Goal: Answer question/provide support: Share knowledge or assist other users

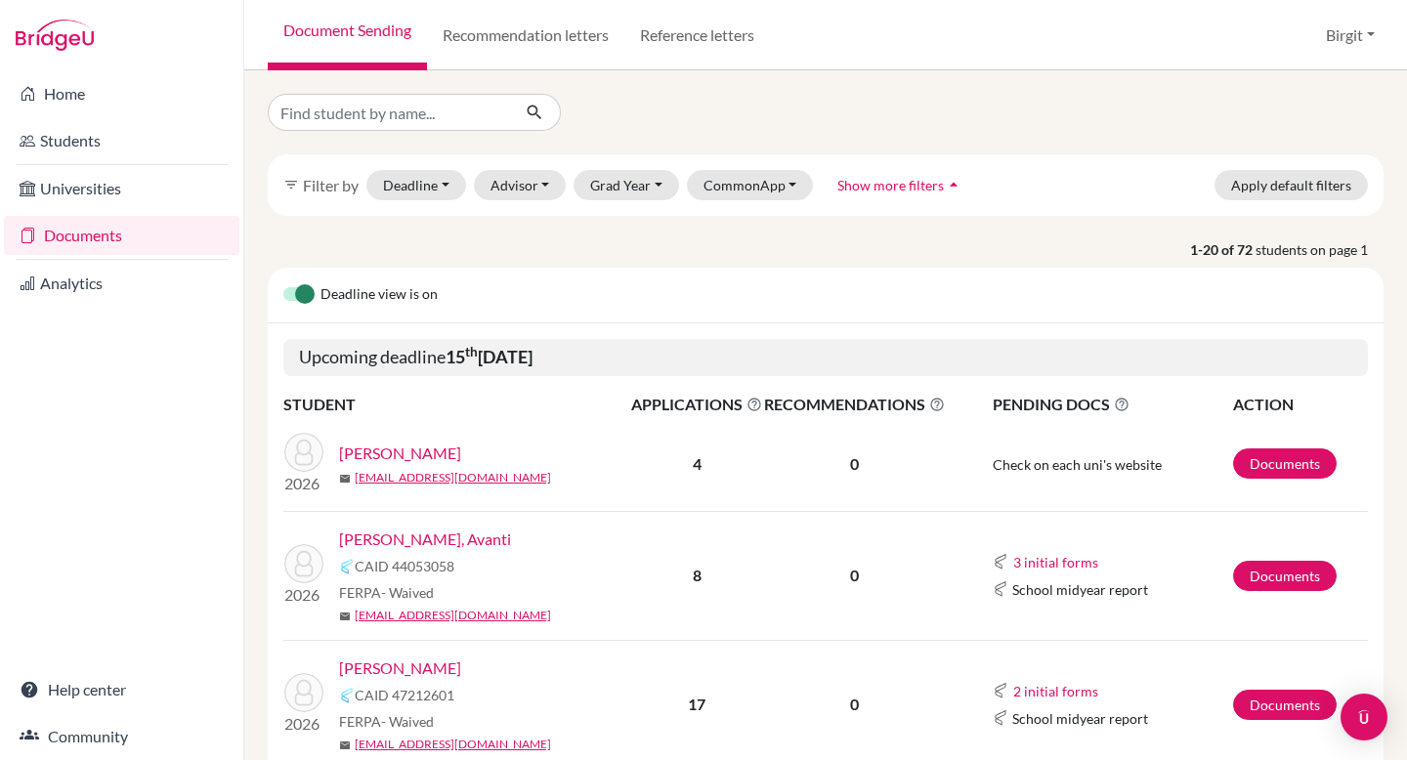
scroll to position [1330, 0]
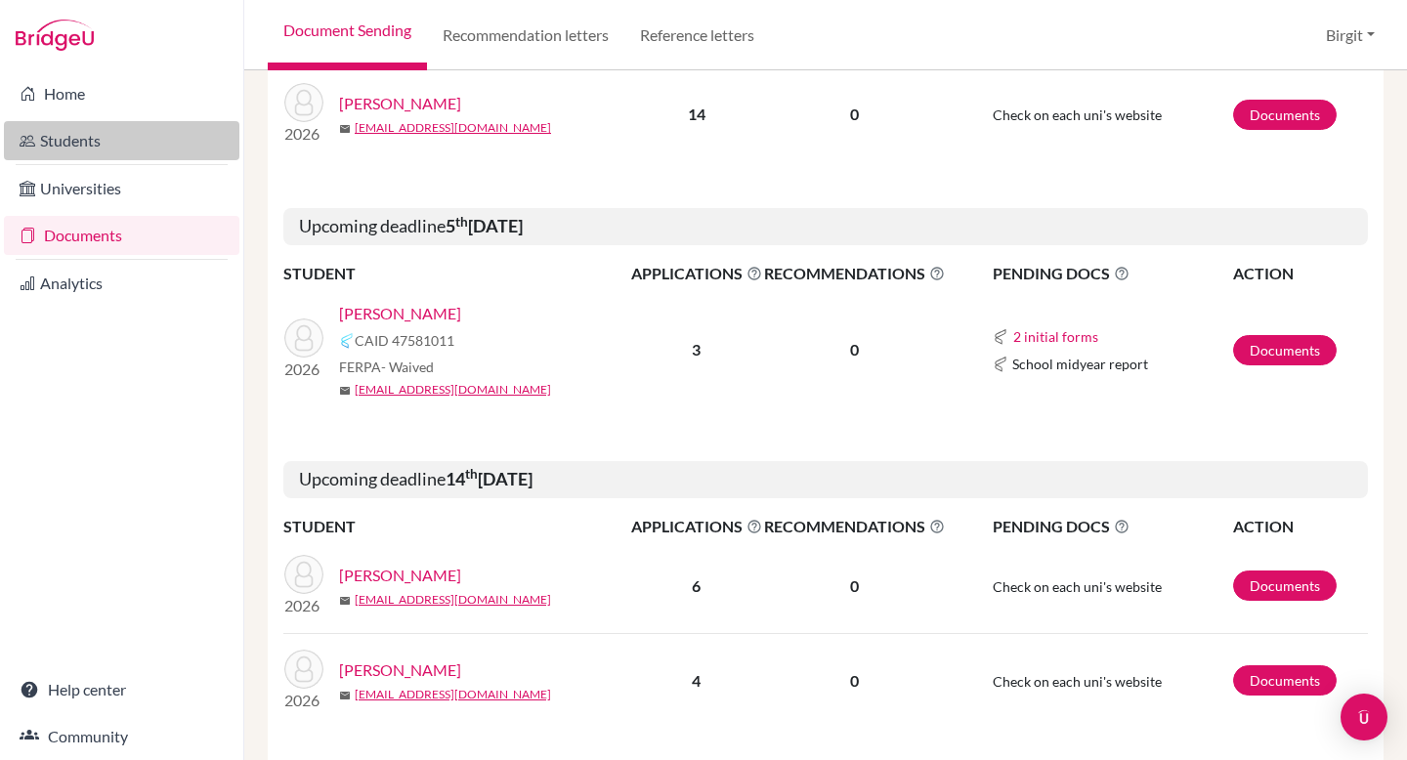
click at [100, 146] on link "Students" at bounding box center [121, 140] width 235 height 39
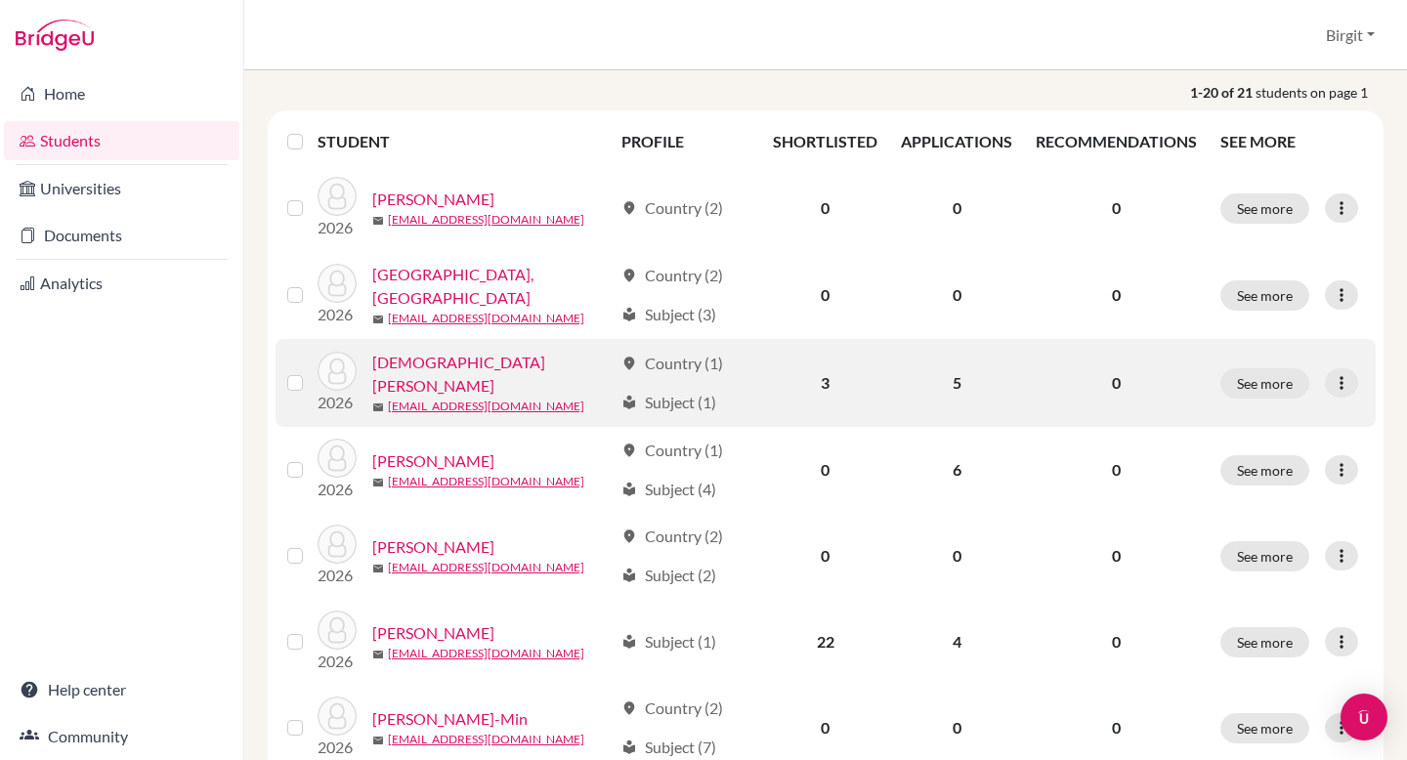
scroll to position [217, 0]
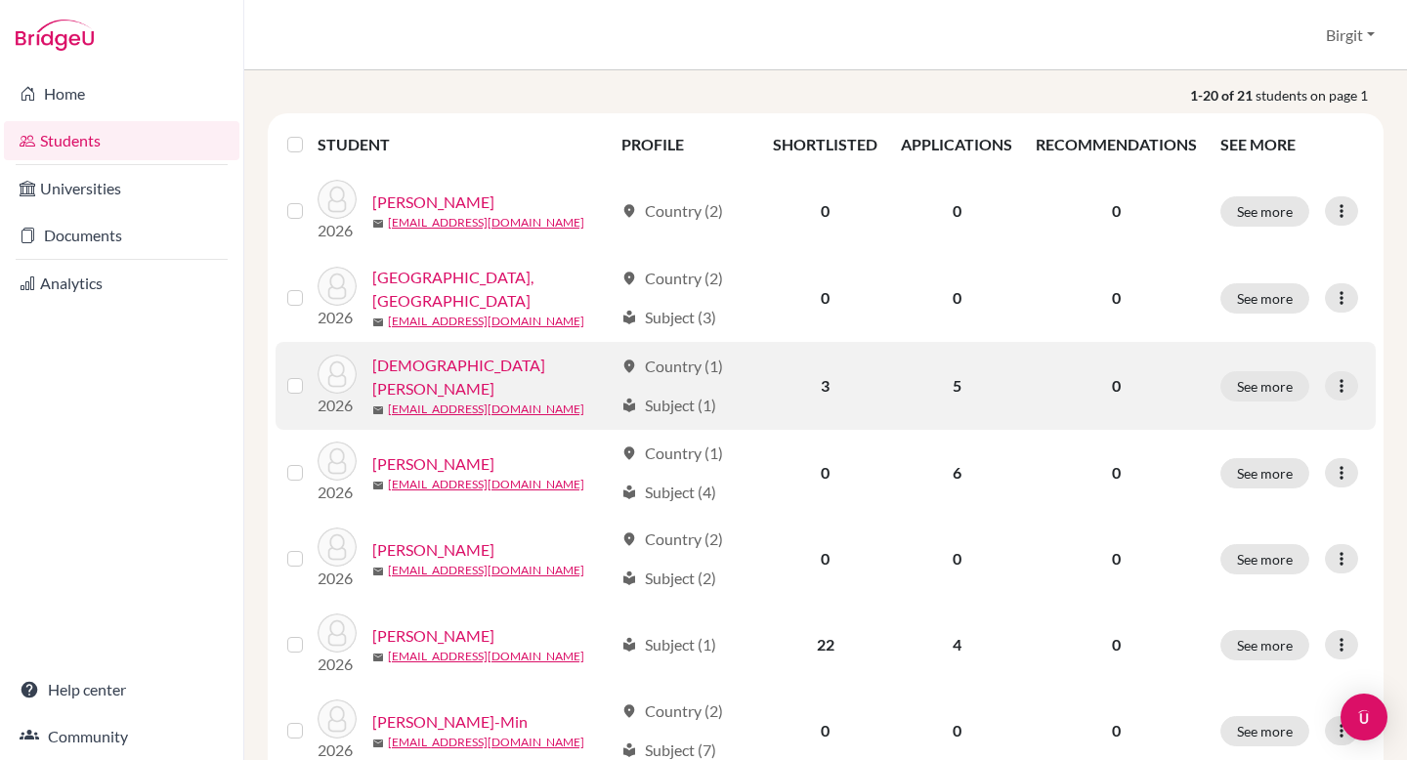
click at [415, 377] on link "[DEMOGRAPHIC_DATA][PERSON_NAME]" at bounding box center [492, 377] width 240 height 47
click at [424, 372] on link "[DEMOGRAPHIC_DATA][PERSON_NAME]" at bounding box center [492, 377] width 240 height 47
click at [391, 373] on link "[DEMOGRAPHIC_DATA][PERSON_NAME]" at bounding box center [492, 377] width 240 height 47
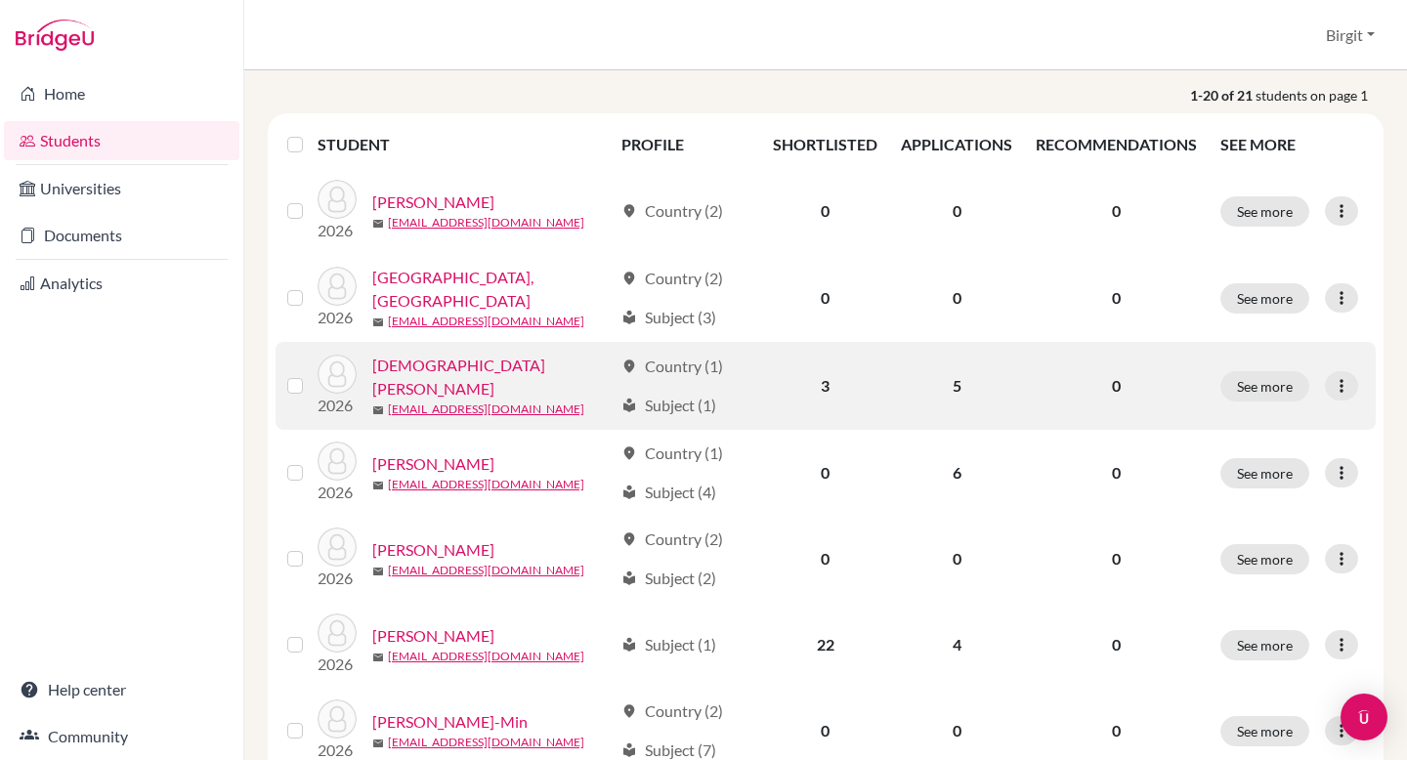
click at [386, 373] on link "[DEMOGRAPHIC_DATA][PERSON_NAME]" at bounding box center [492, 377] width 240 height 47
click at [1279, 377] on button "See more" at bounding box center [1264, 386] width 89 height 30
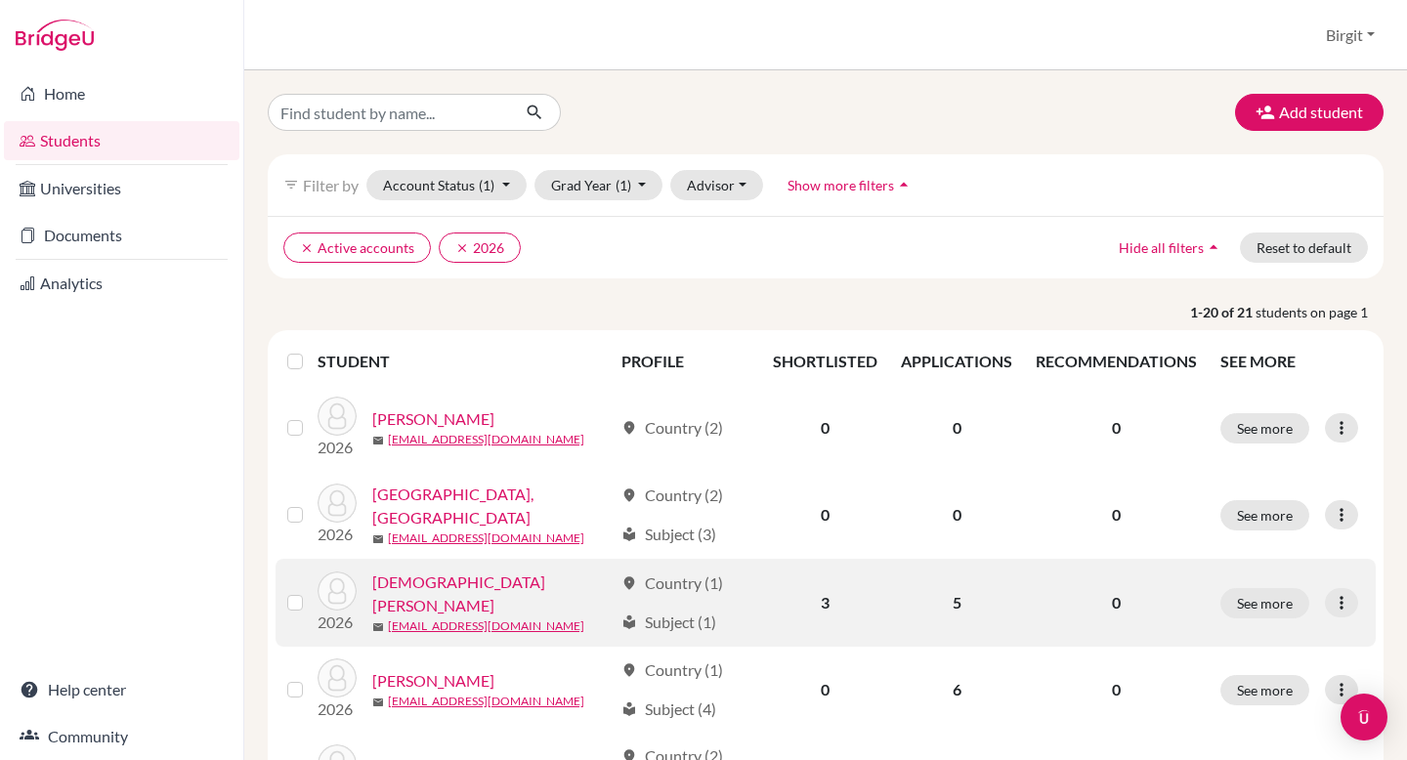
scroll to position [92, 0]
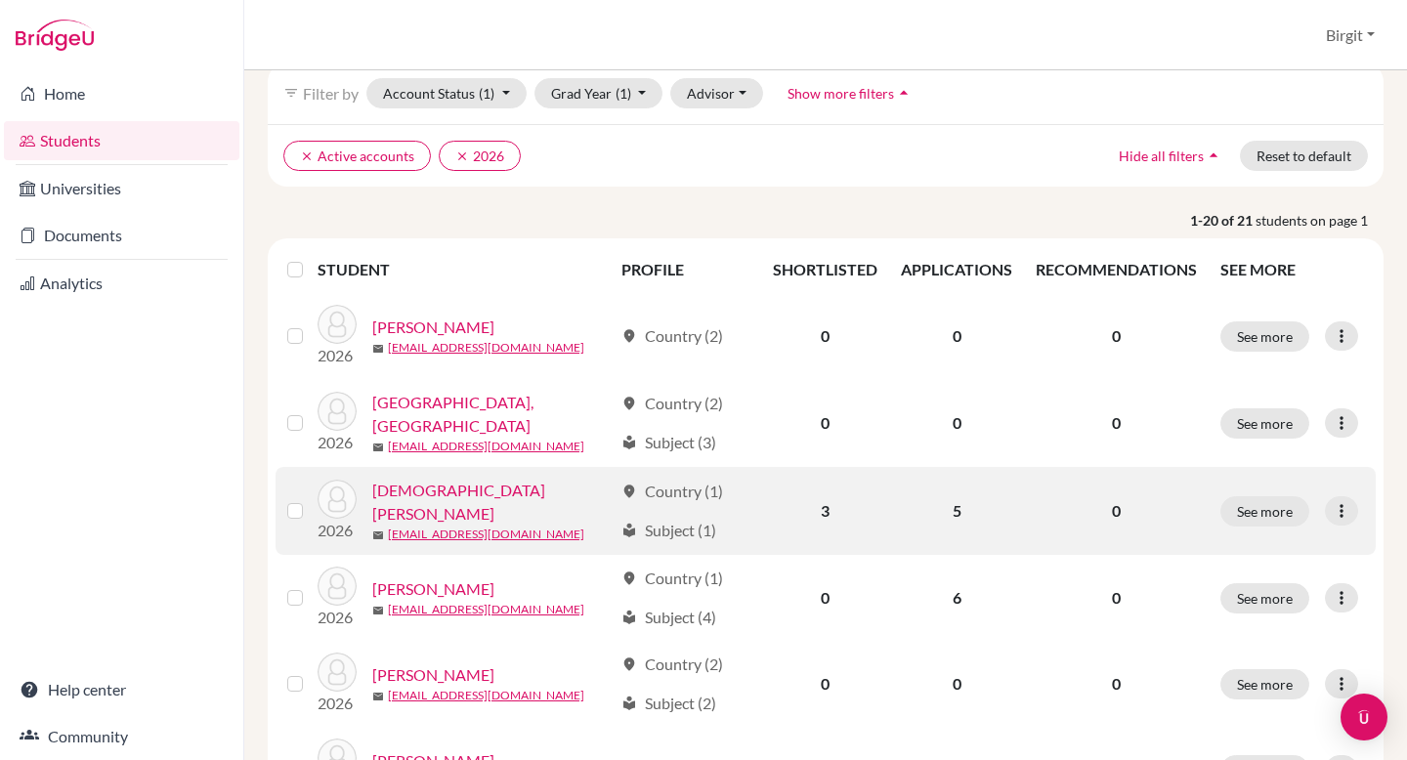
click at [428, 497] on link "[DEMOGRAPHIC_DATA][PERSON_NAME]" at bounding box center [492, 502] width 240 height 47
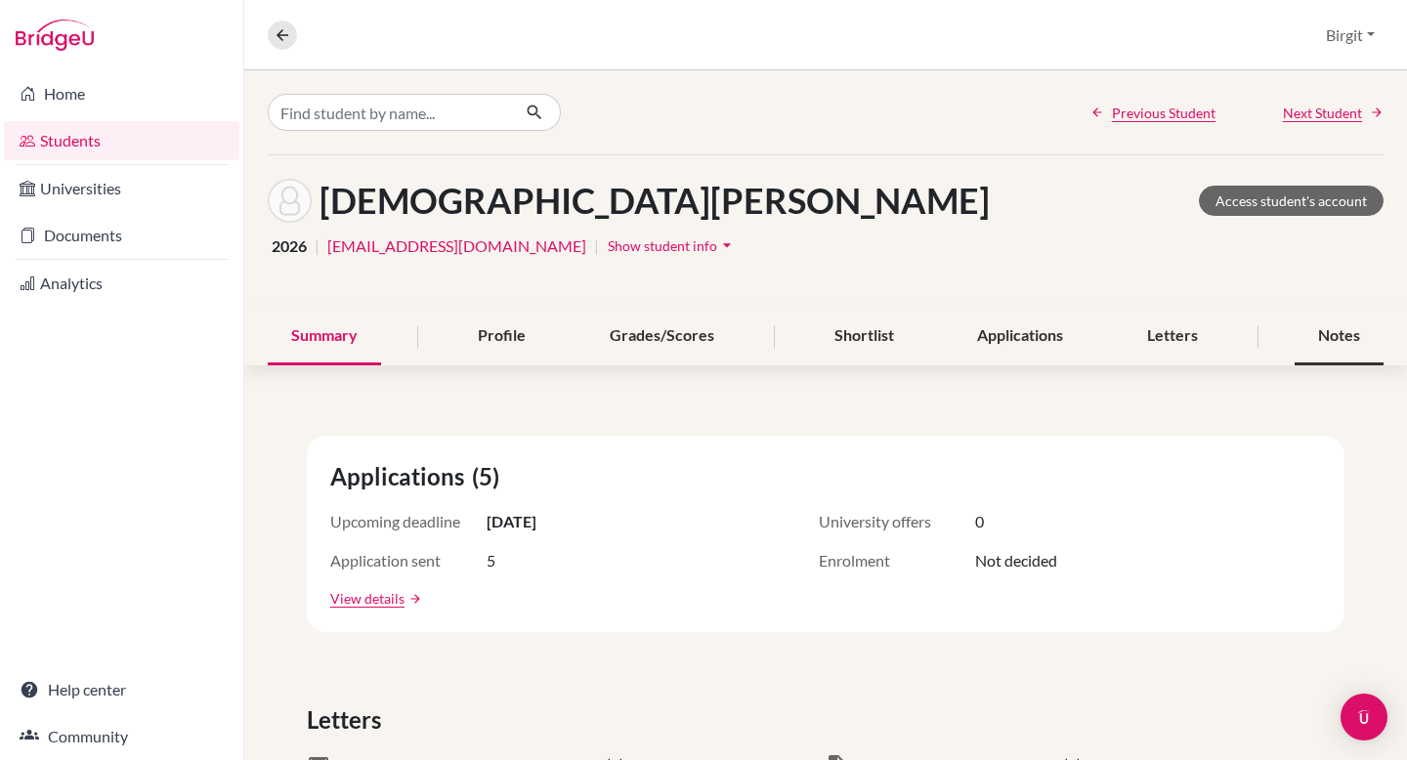
click at [1342, 339] on div "Notes" at bounding box center [1338, 337] width 89 height 58
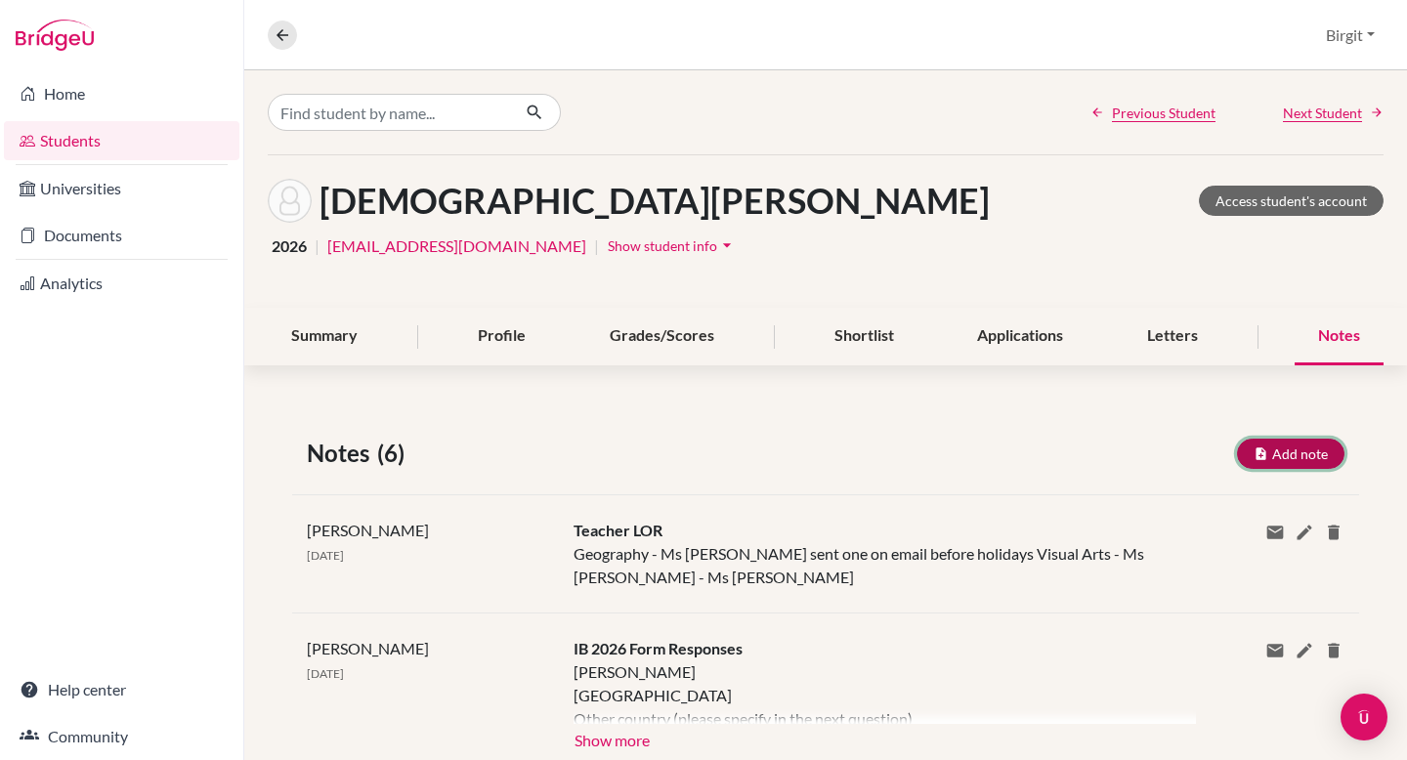
click at [1306, 456] on button "Add note" at bounding box center [1290, 454] width 107 height 30
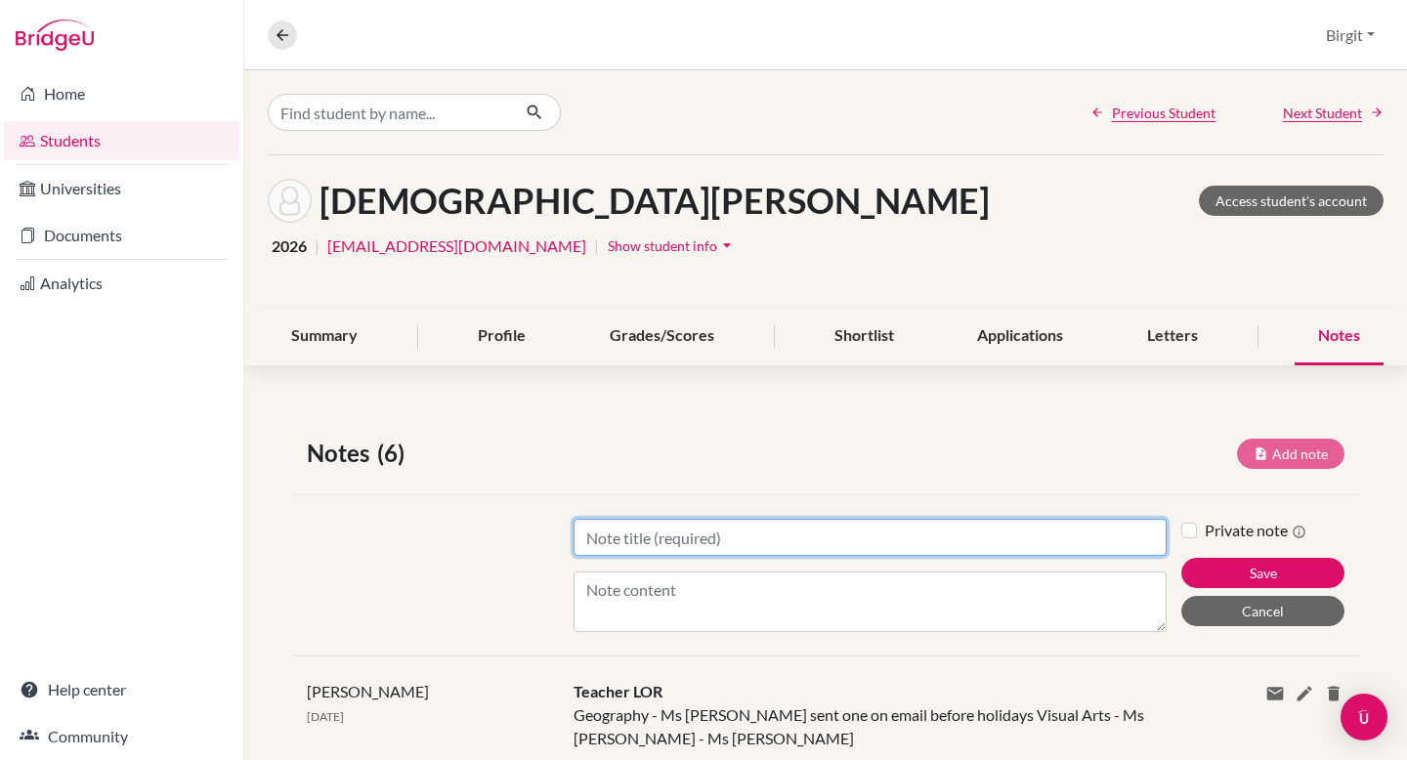
click at [981, 538] on input "Title" at bounding box center [869, 537] width 593 height 37
type input "University Requirements"
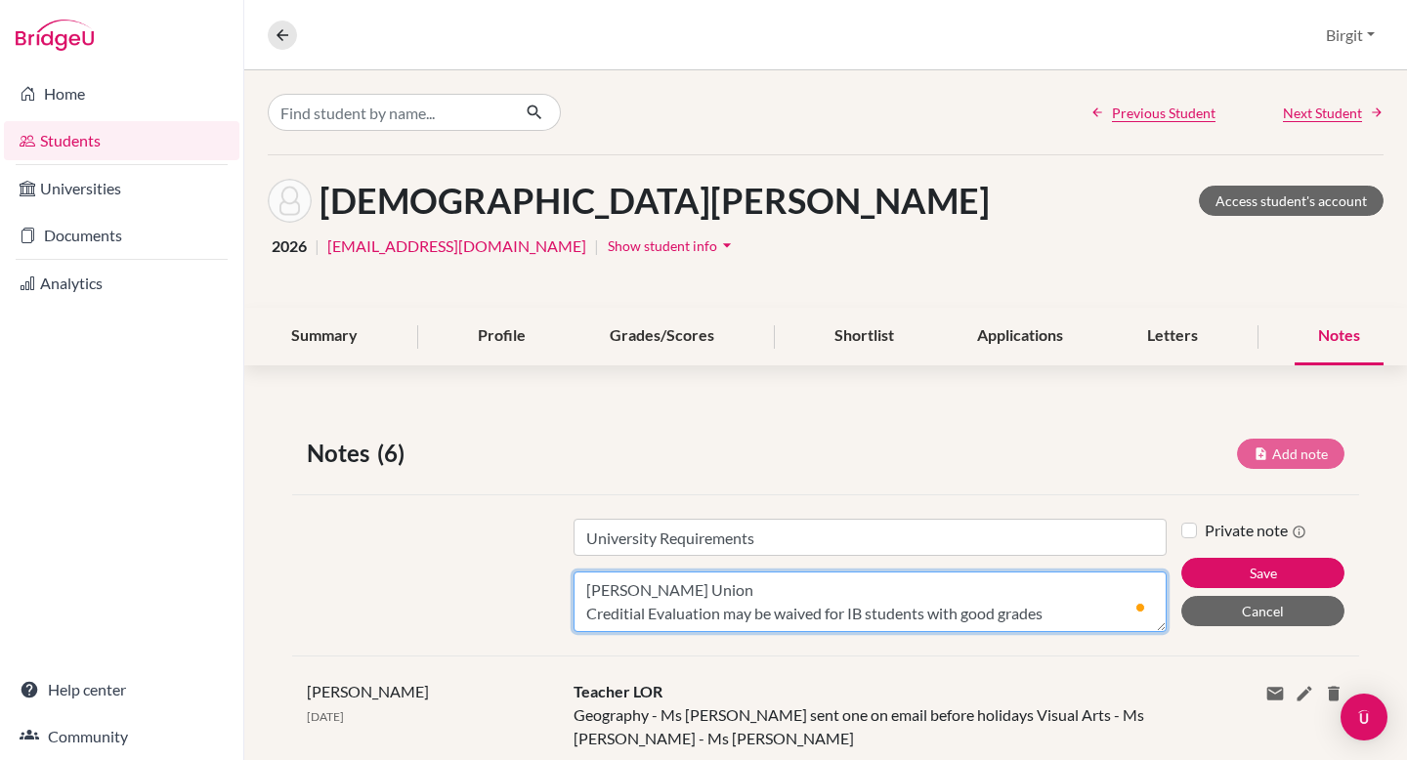
scroll to position [15, 0]
paste textarea "https://cooper.edu/admissions/applying-to-cu/architecture"
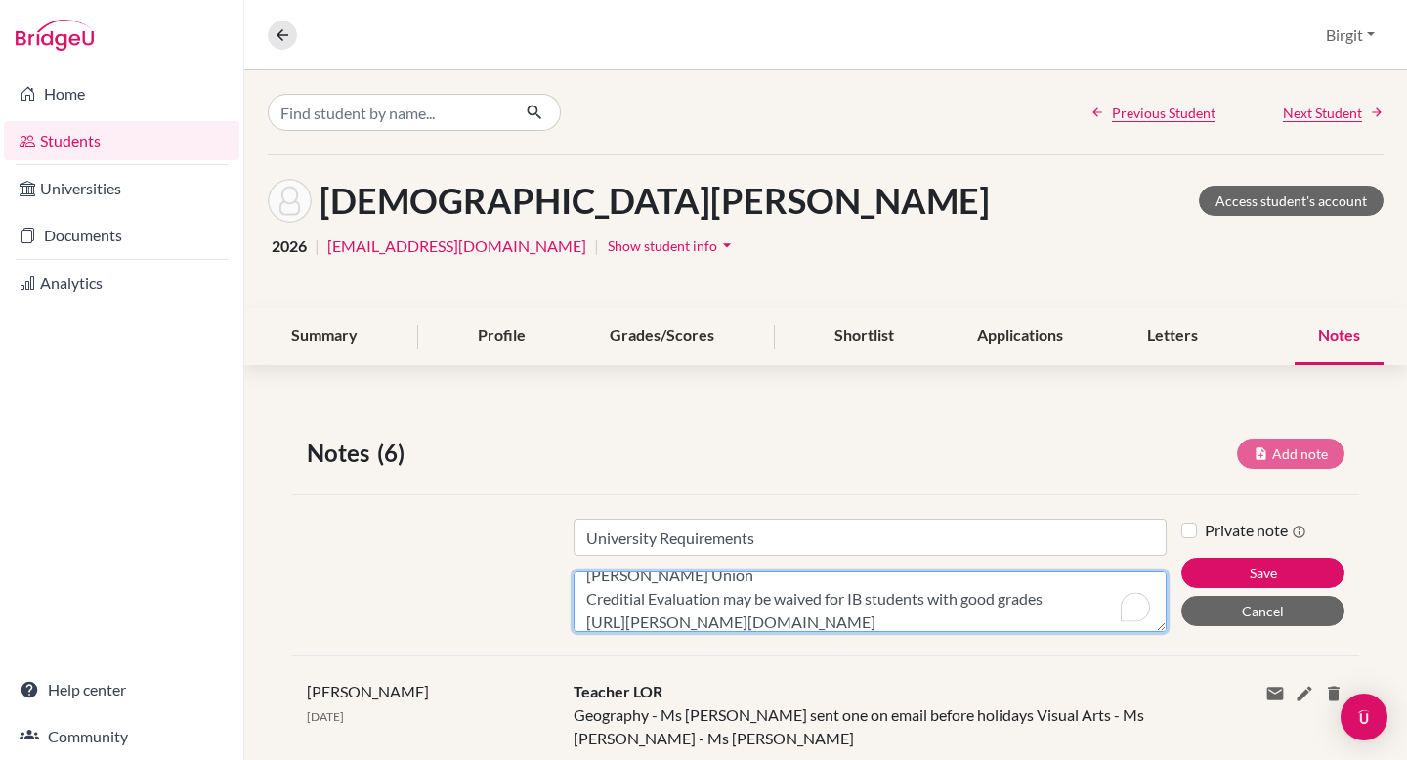
click at [1064, 603] on textarea "Cooper Union Creditial Evaluation may be waived for IB students with good grade…" at bounding box center [869, 601] width 593 height 61
type textarea "Cooper Union Creditial Evaluation may be waived for IB students with good grade…"
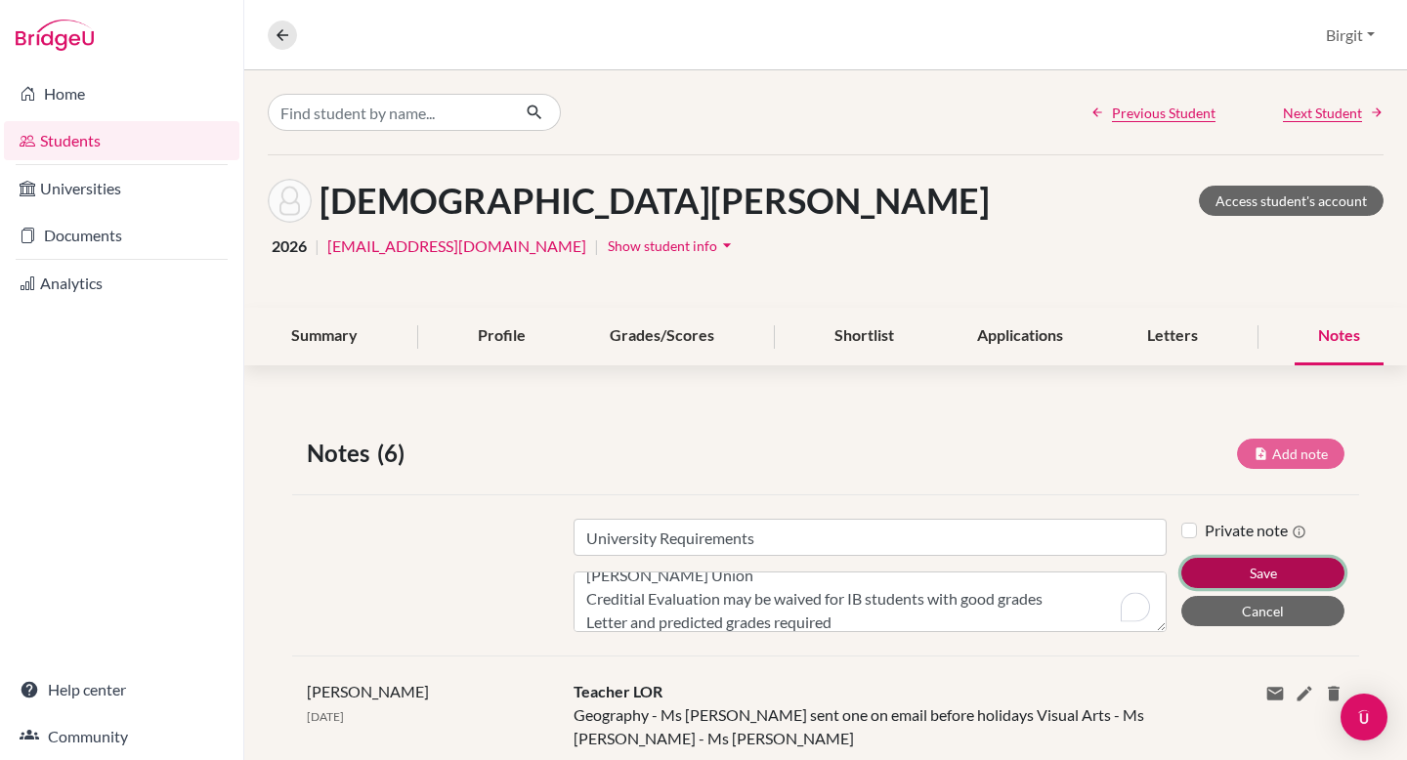
click at [1272, 571] on button "Save" at bounding box center [1262, 573] width 163 height 30
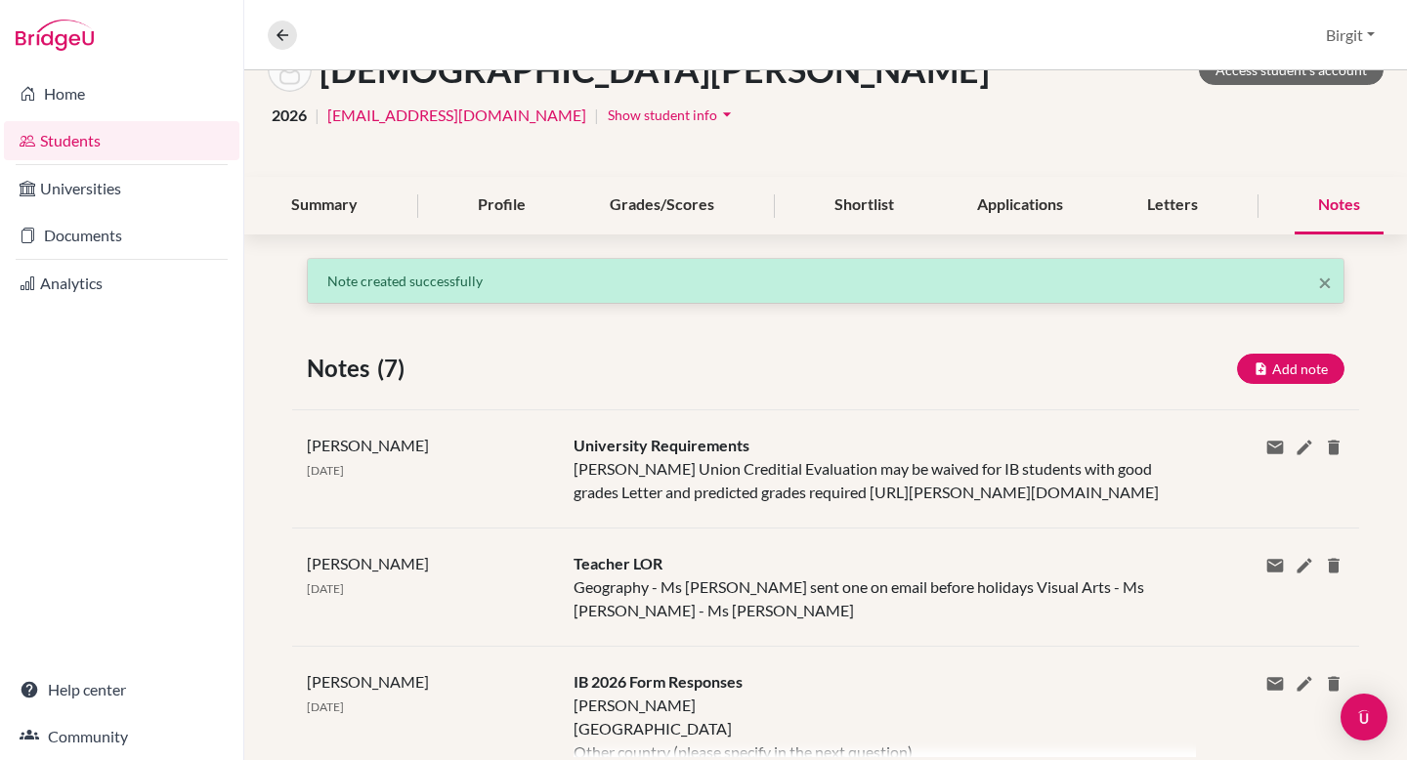
scroll to position [136, 0]
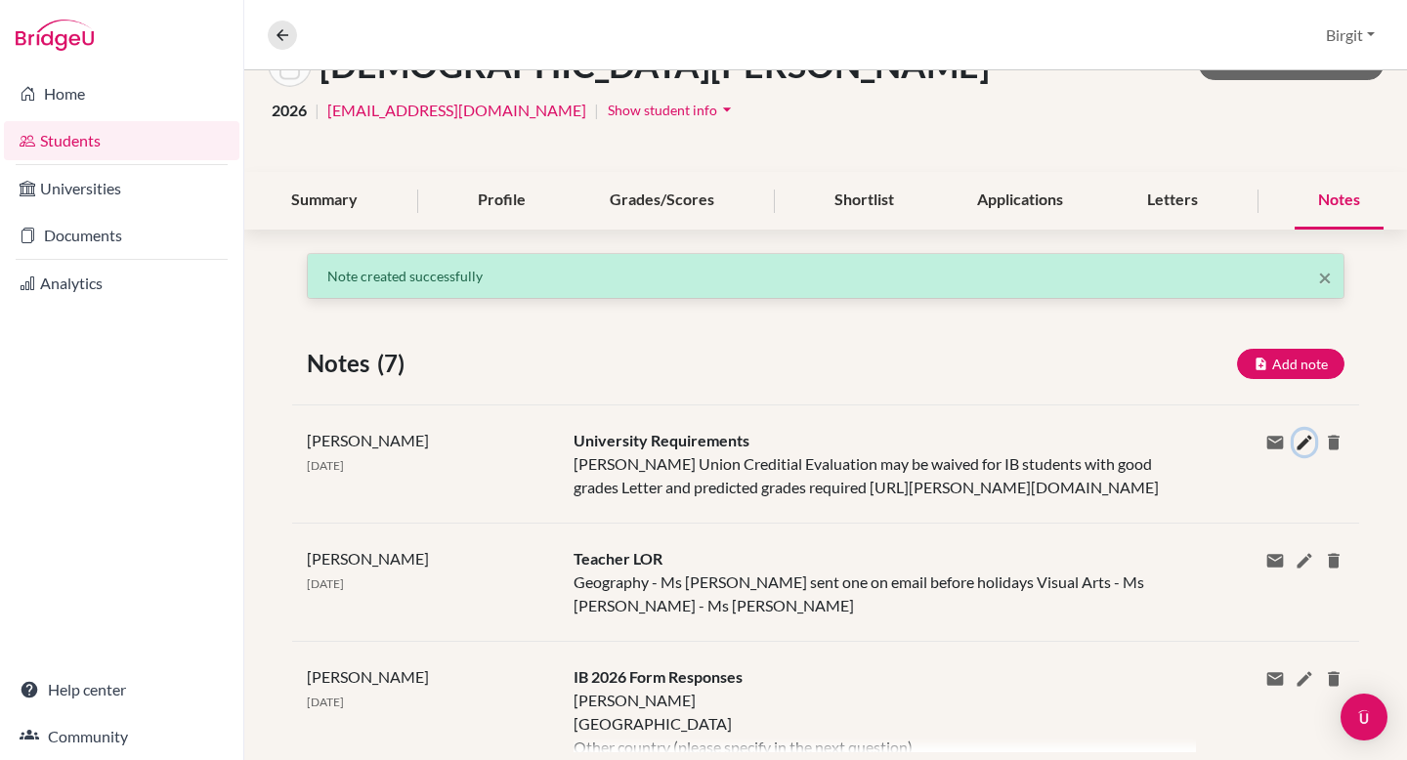
click at [1304, 439] on icon at bounding box center [1304, 443] width 20 height 20
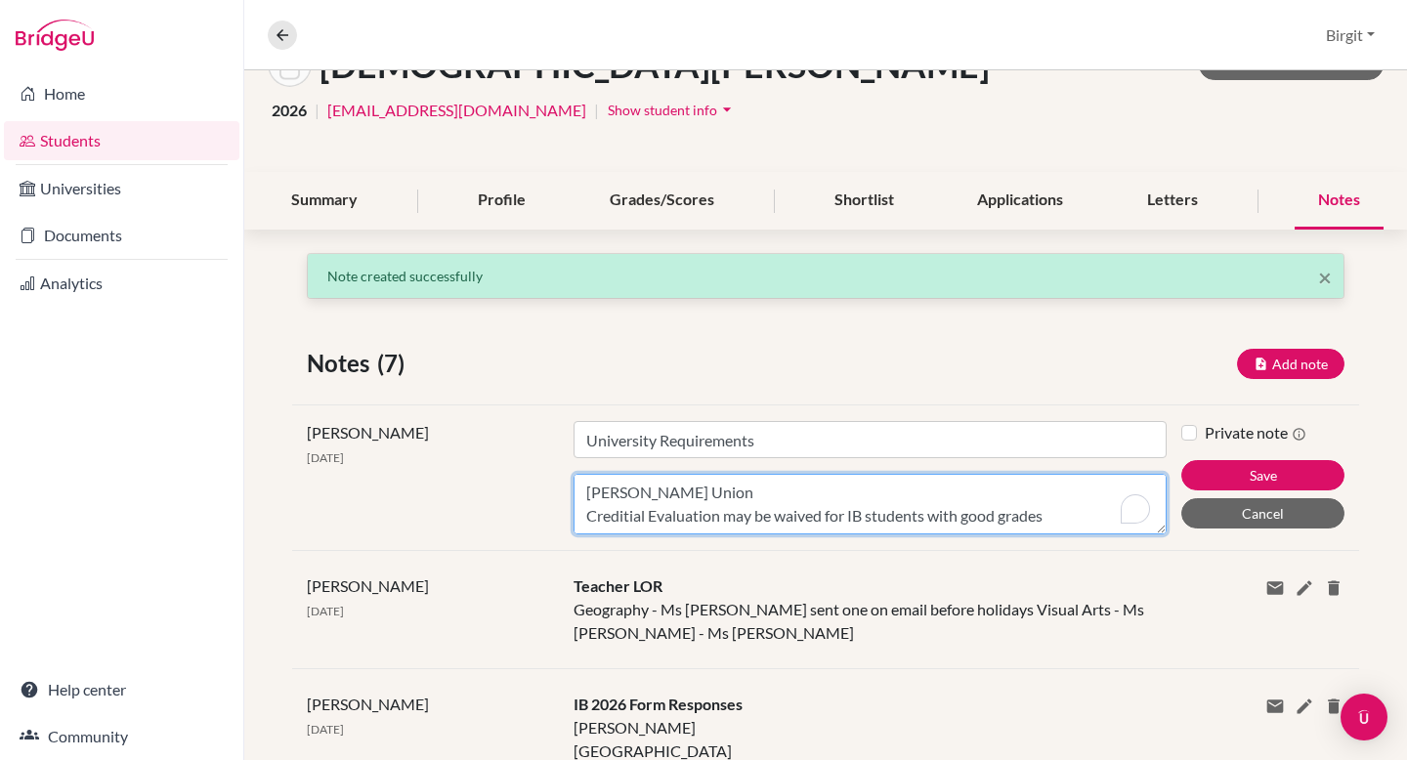
click at [1130, 512] on div "Title University Requirements Content Cooper Union Creditial Evaluation may be …" at bounding box center [870, 477] width 622 height 113
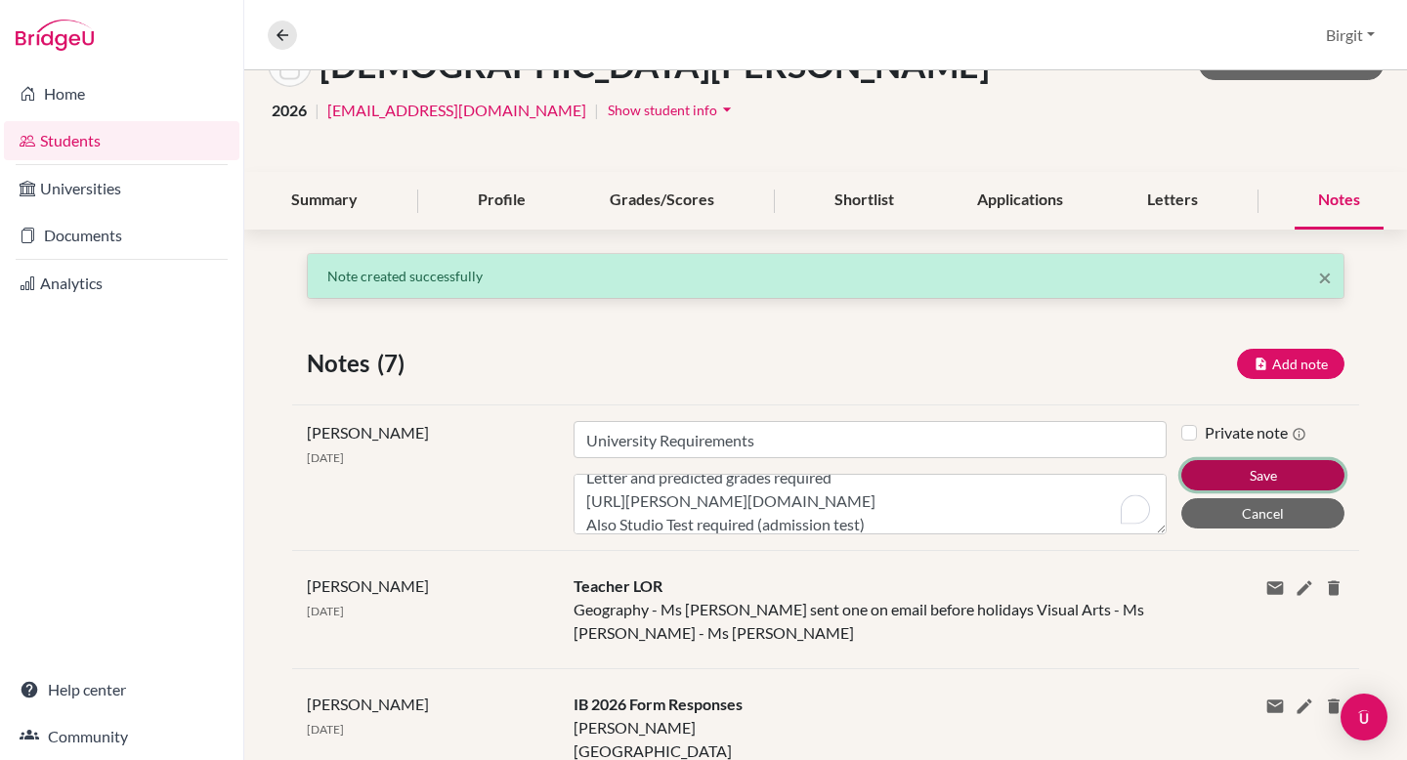
click at [1272, 478] on button "Save" at bounding box center [1262, 475] width 163 height 30
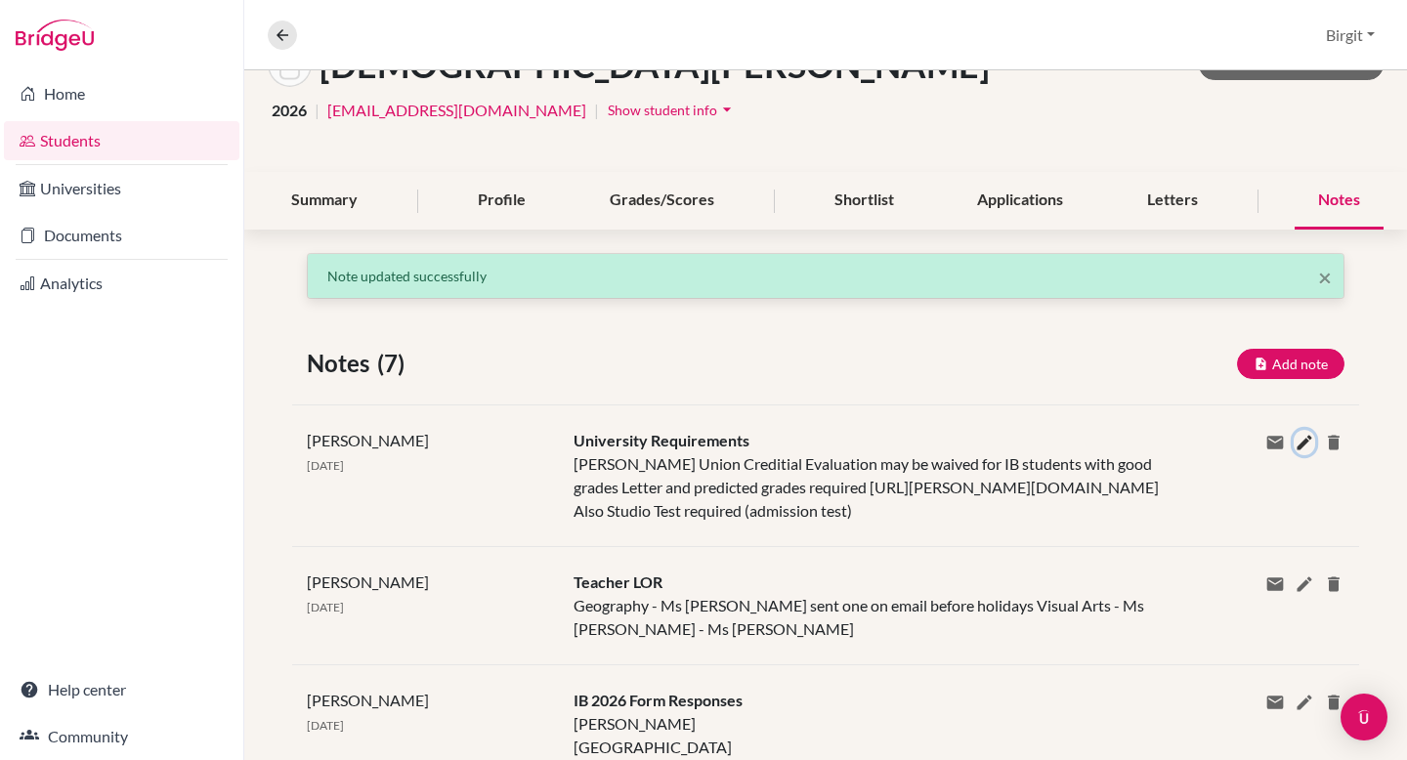
click at [1301, 442] on icon at bounding box center [1304, 443] width 20 height 20
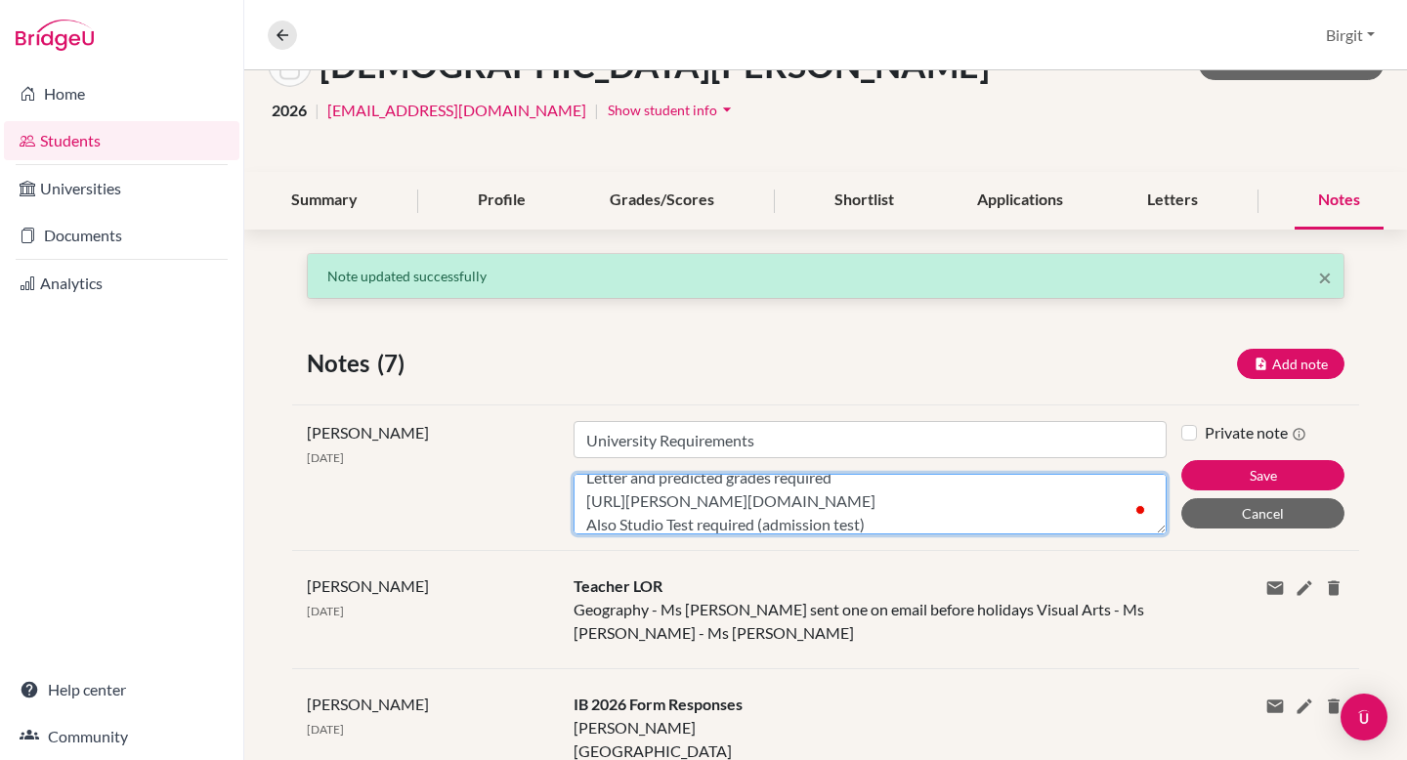
click at [948, 518] on textarea "Cooper Union Creditial Evaluation may be waived for IB students with good grade…" at bounding box center [869, 504] width 593 height 61
type textarea "Cooper Union Creditial Evaluation may be waived for IB students with good grade…"
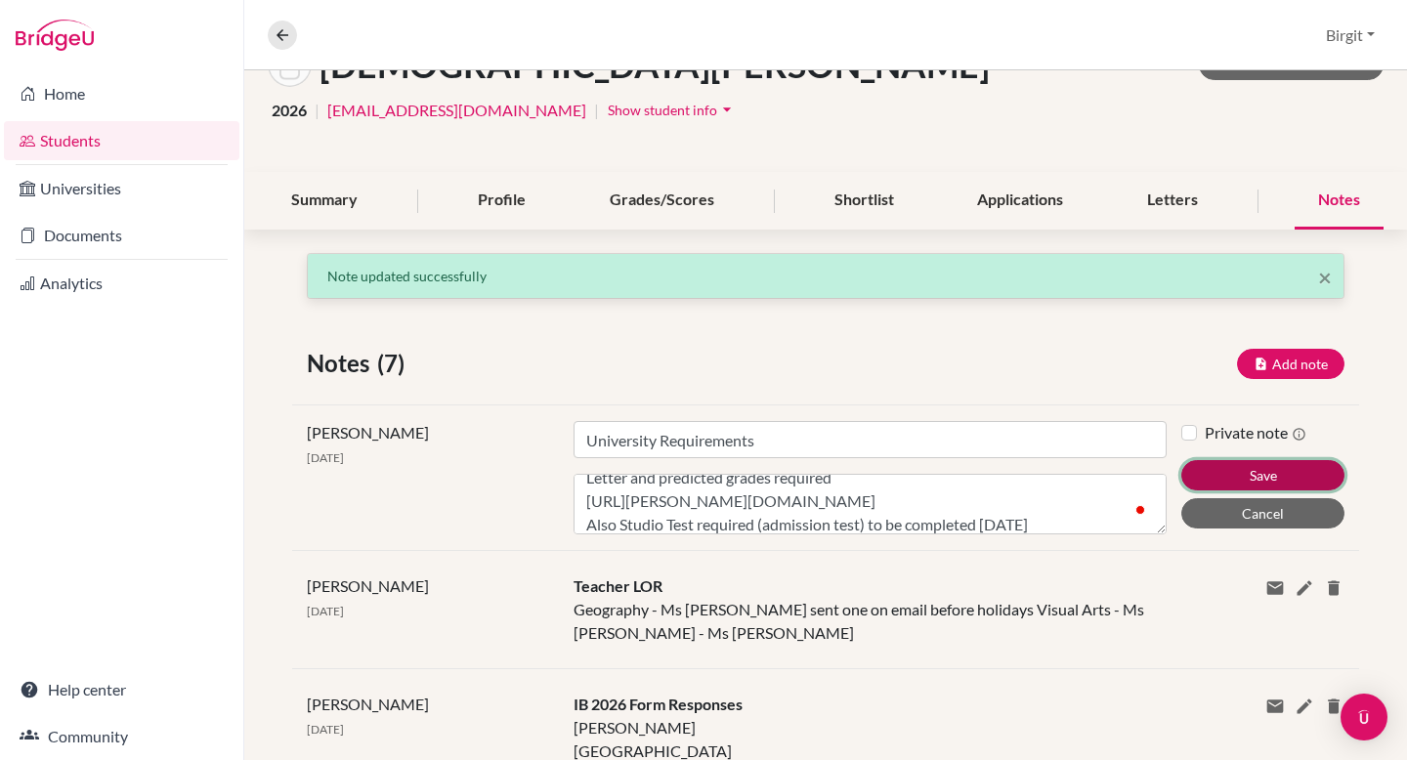
click at [1264, 471] on button "Save" at bounding box center [1262, 475] width 163 height 30
